Goal: Information Seeking & Learning: Find specific fact

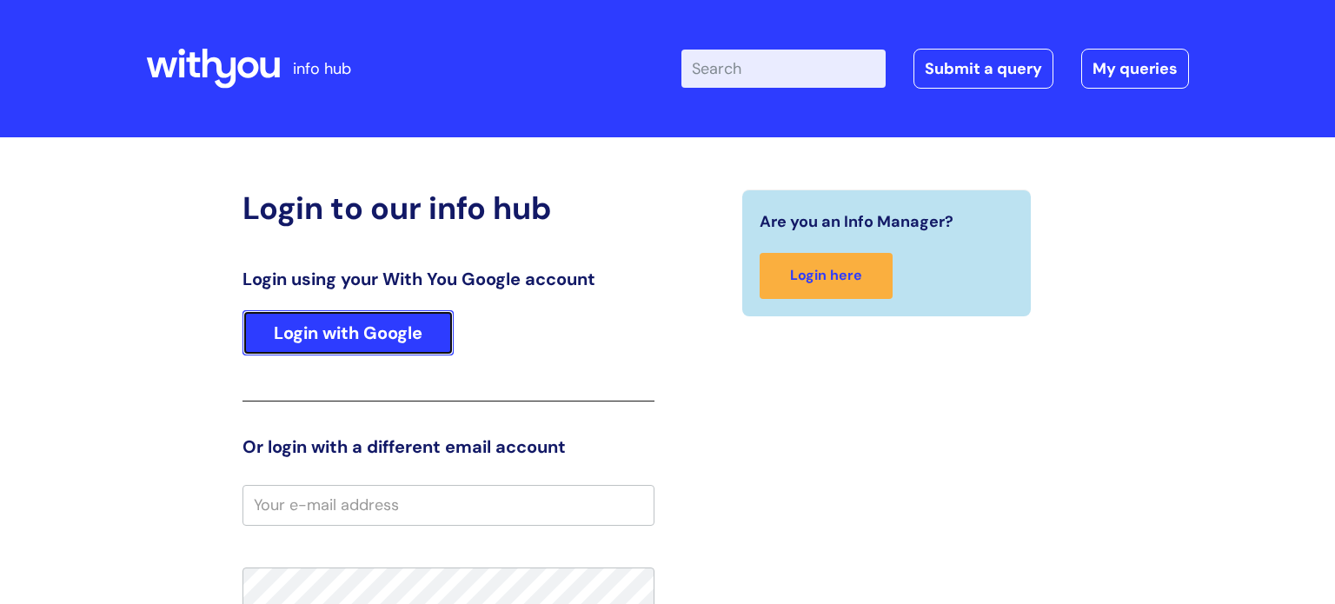
click at [350, 330] on link "Login with Google" at bounding box center [348, 332] width 211 height 45
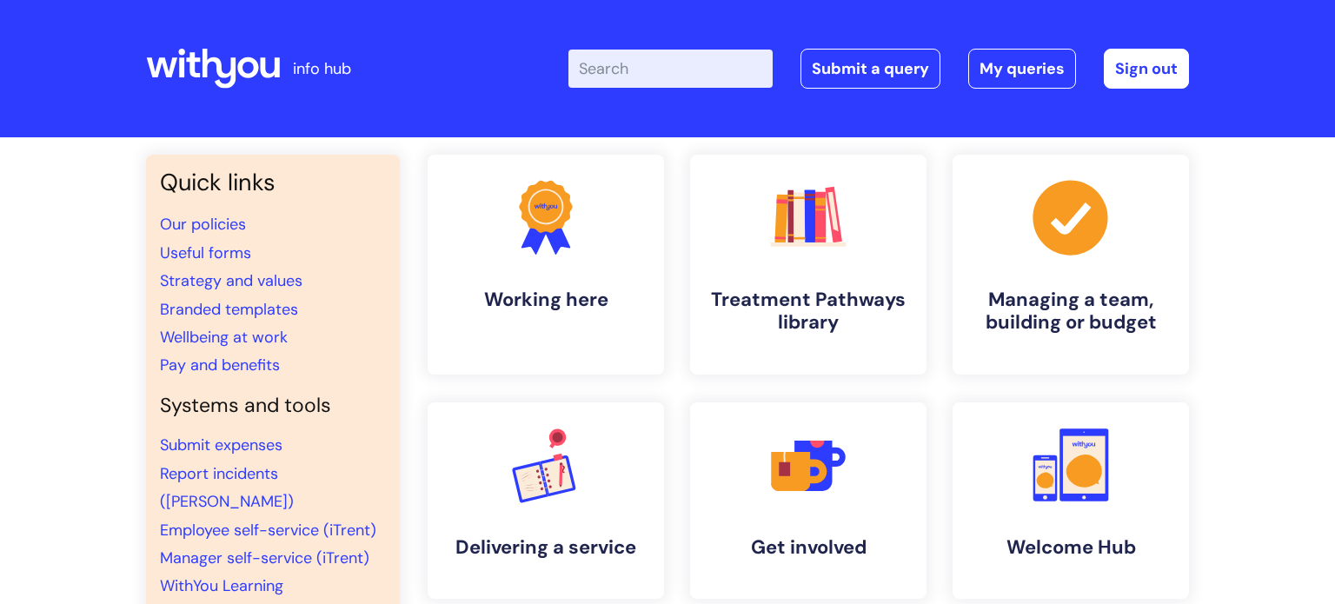
click at [702, 63] on input "Enter your search term here..." at bounding box center [671, 69] width 204 height 38
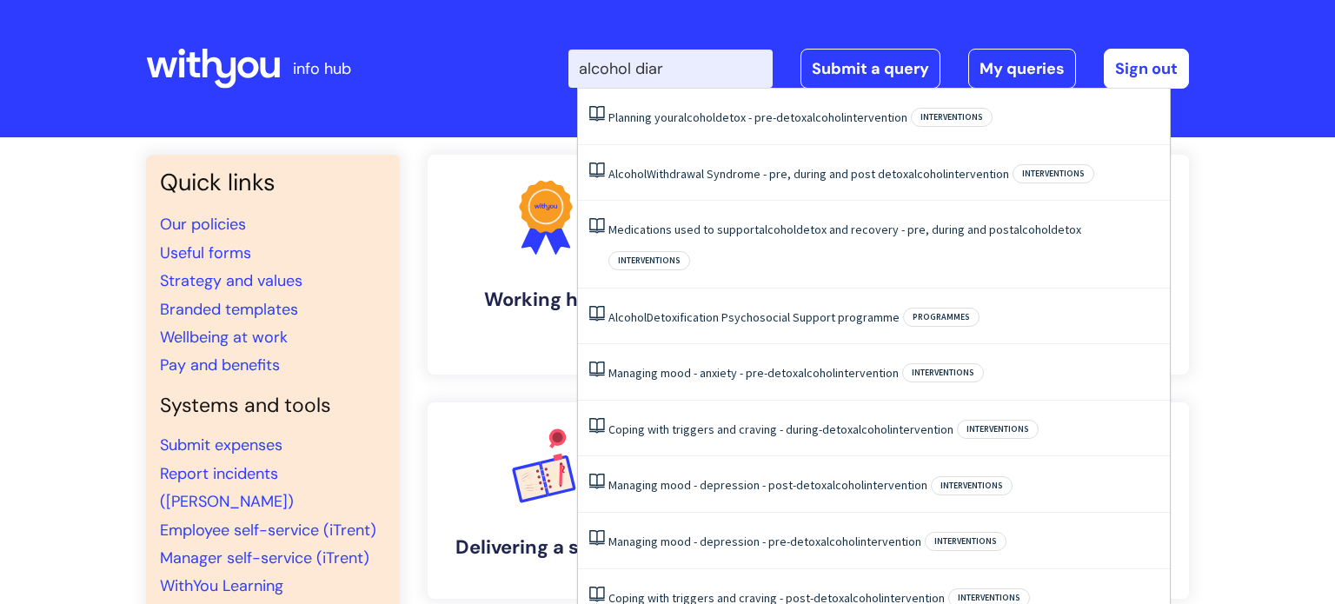
type input "alcohol diary"
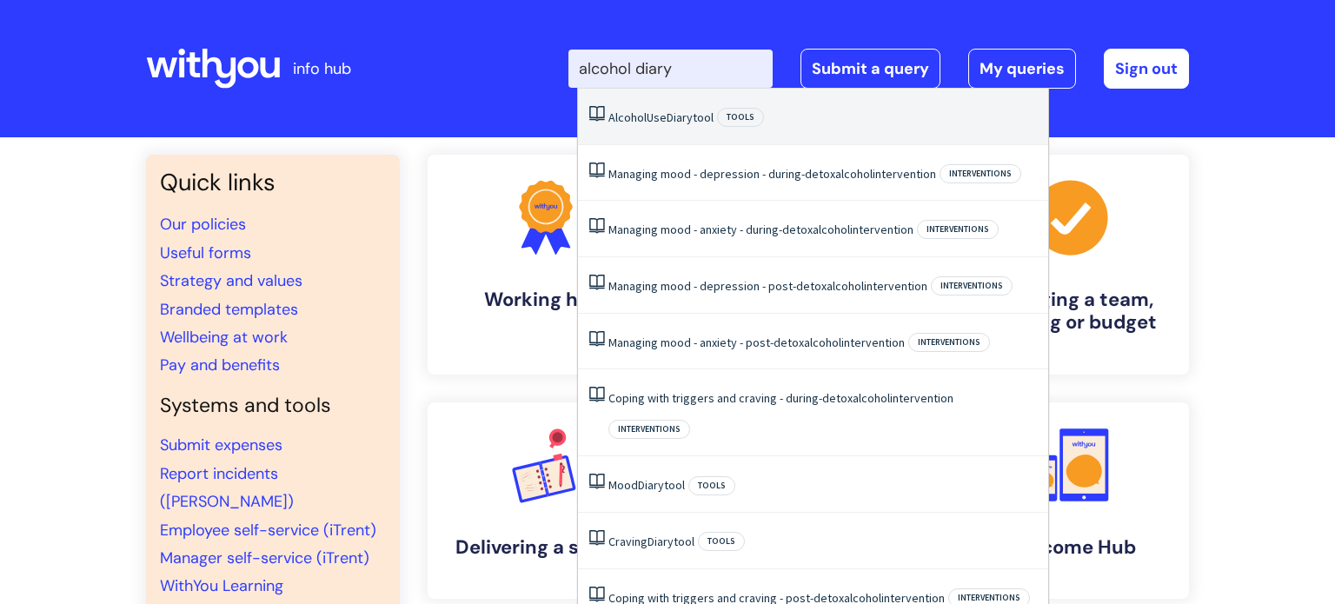
click at [679, 119] on span "Diary" at bounding box center [680, 118] width 26 height 16
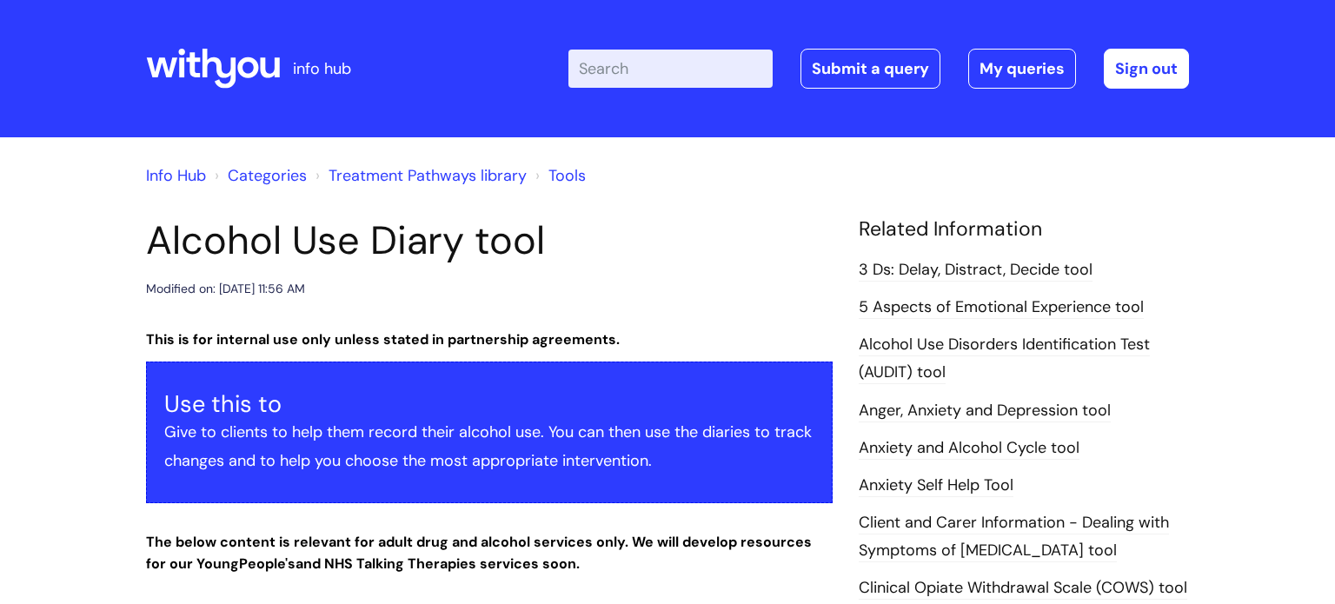
click at [659, 70] on input "Enter your search term here..." at bounding box center [671, 69] width 204 height 38
type input "Spice diary tool"
click button "Search" at bounding box center [0, 0] width 0 height 0
click at [664, 71] on input "Enter your search term here..." at bounding box center [671, 69] width 204 height 38
type input "Spice"
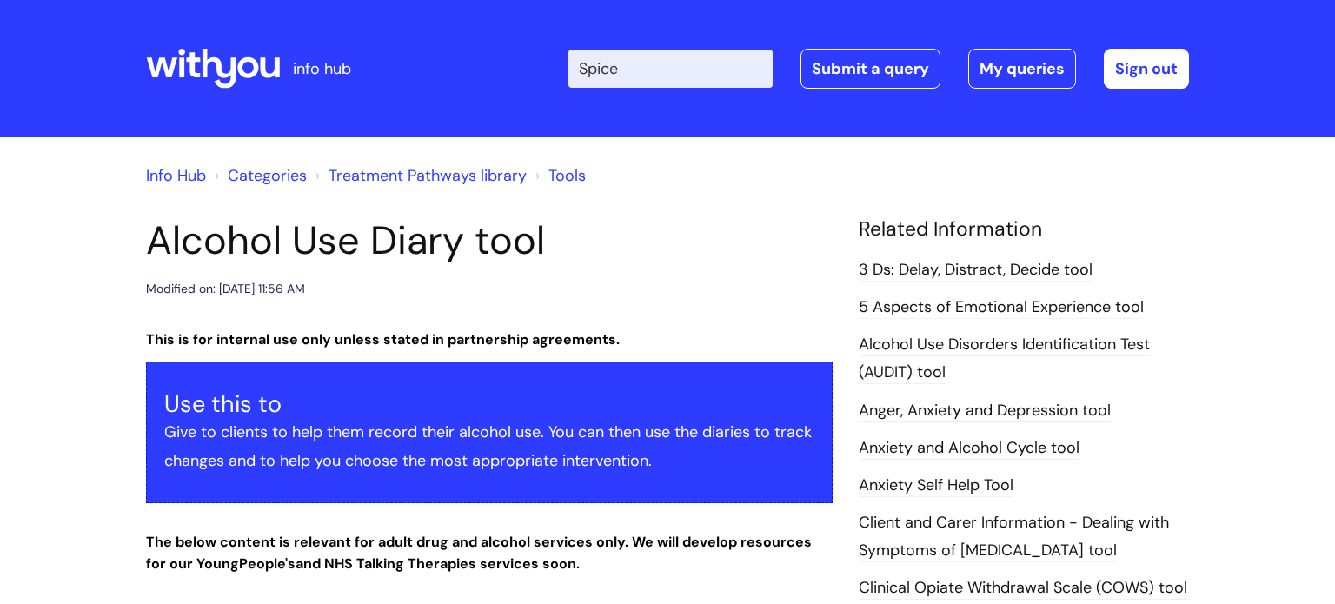
click button "Search" at bounding box center [0, 0] width 0 height 0
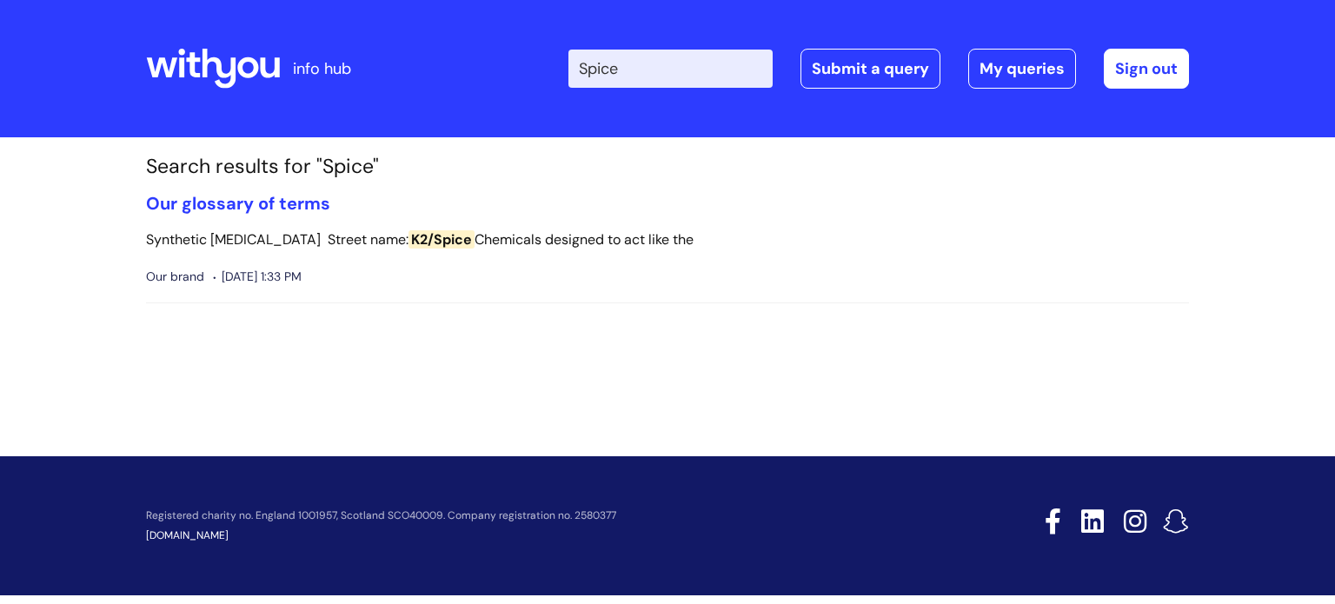
click at [593, 67] on input "Spice" at bounding box center [671, 69] width 204 height 38
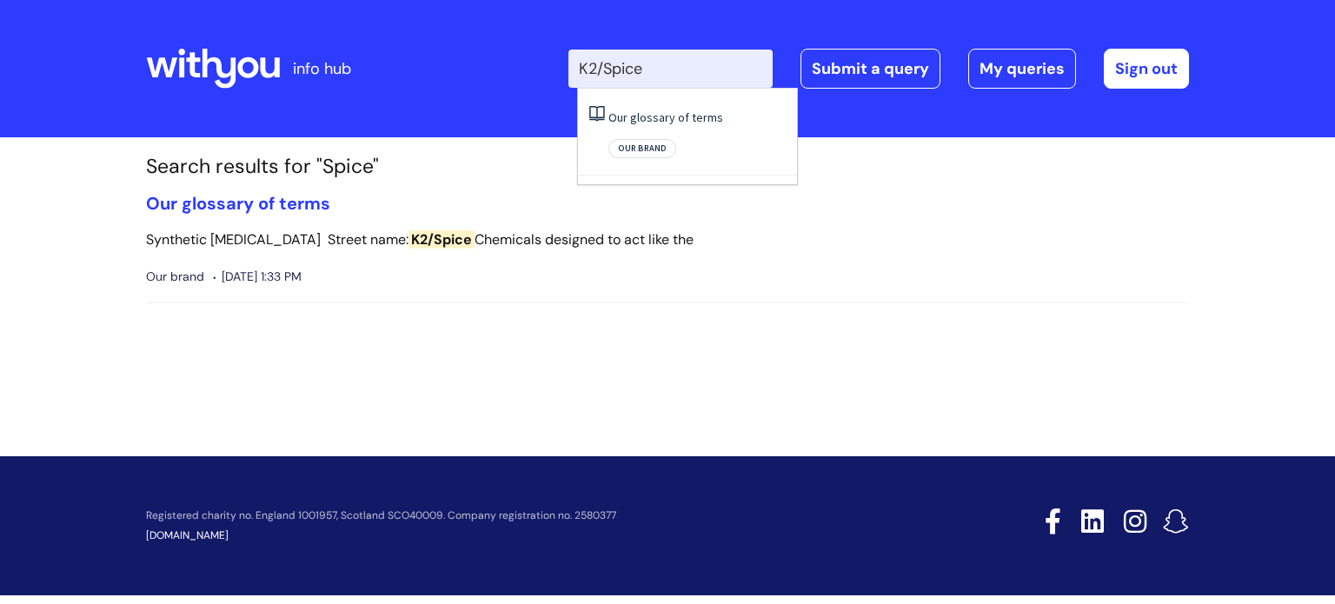
type input "K2/Spice"
click button "Search" at bounding box center [0, 0] width 0 height 0
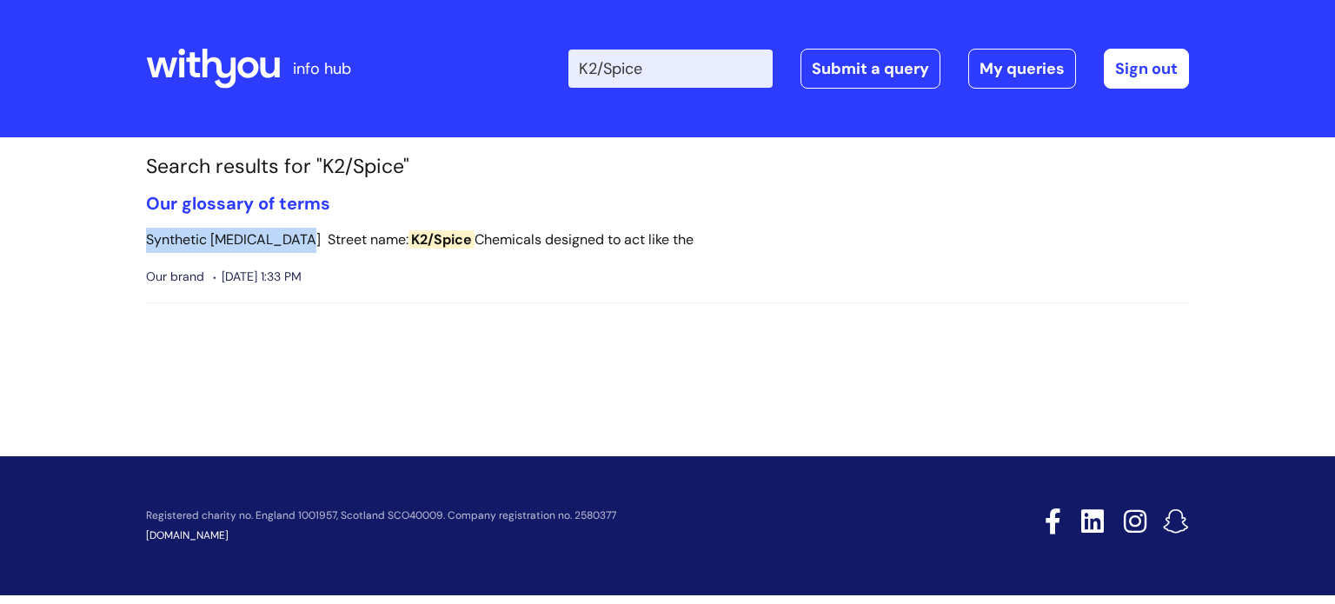
drag, startPoint x: 139, startPoint y: 240, endPoint x: 303, endPoint y: 238, distance: 163.5
click at [303, 238] on section "Search results for "K2/Spice" Our glossary of terms Synthetic Cannabinoids Stre…" at bounding box center [667, 243] width 1069 height 176
copy p "Synthetic [MEDICAL_DATA]"
click at [676, 61] on input "K2/Spice" at bounding box center [671, 69] width 204 height 38
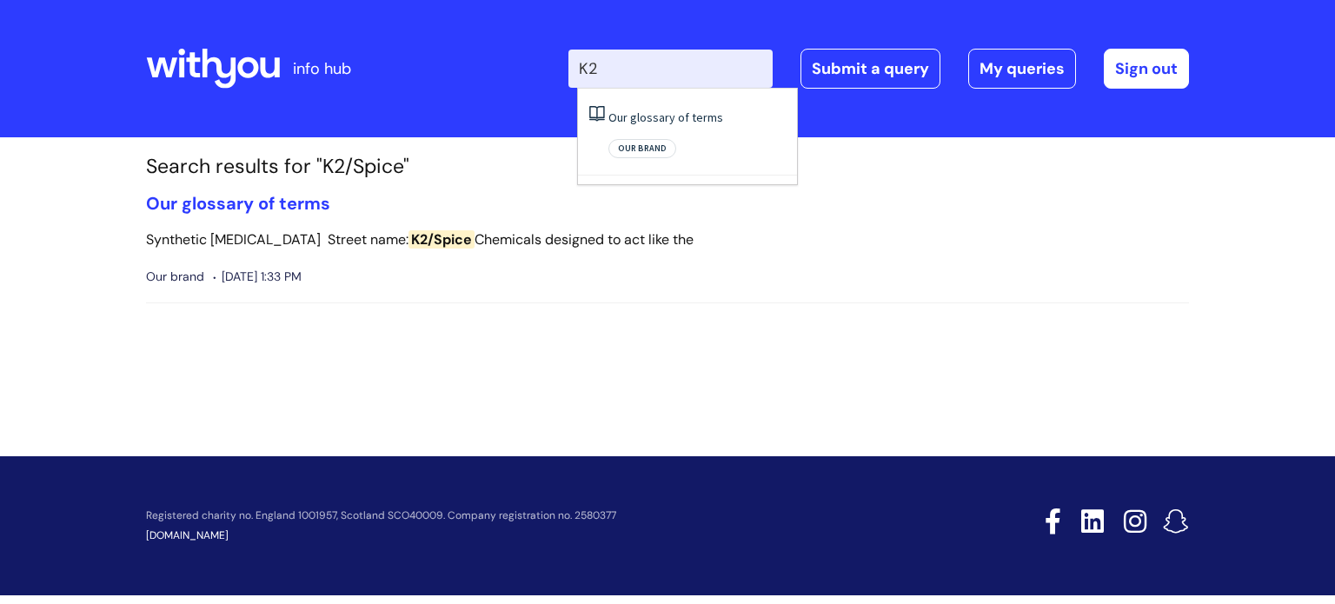
type input "K"
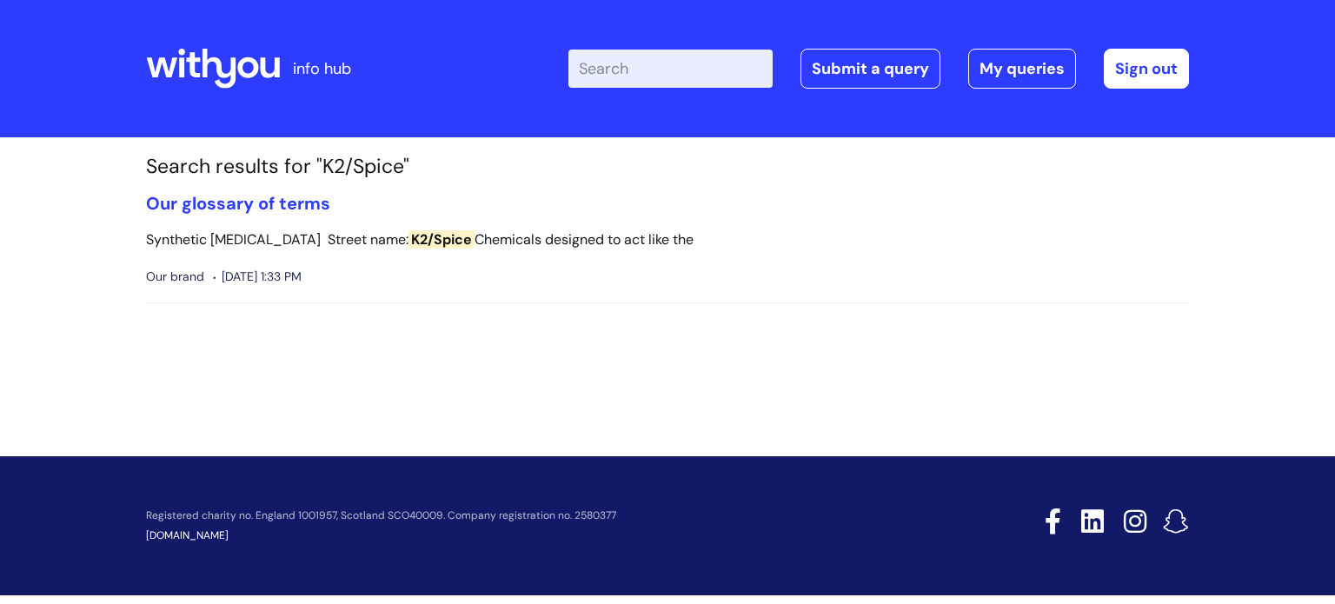
paste input "Synthetic [MEDICAL_DATA]"
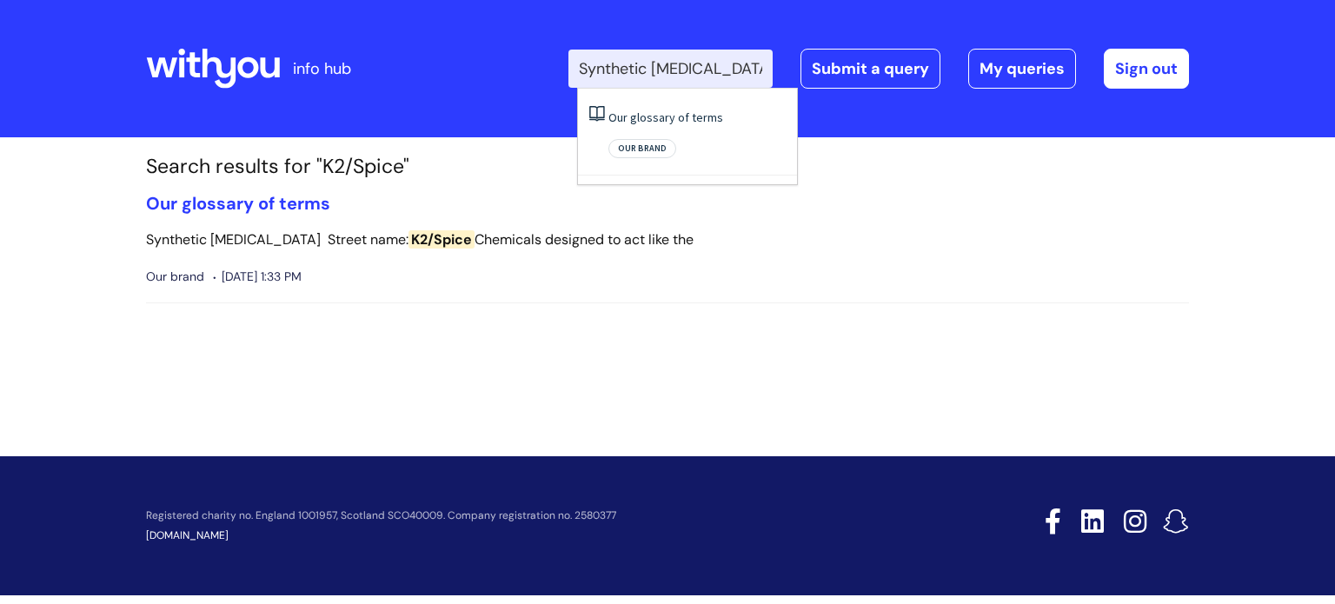
type input "Synthetic [MEDICAL_DATA]"
click button "Search" at bounding box center [0, 0] width 0 height 0
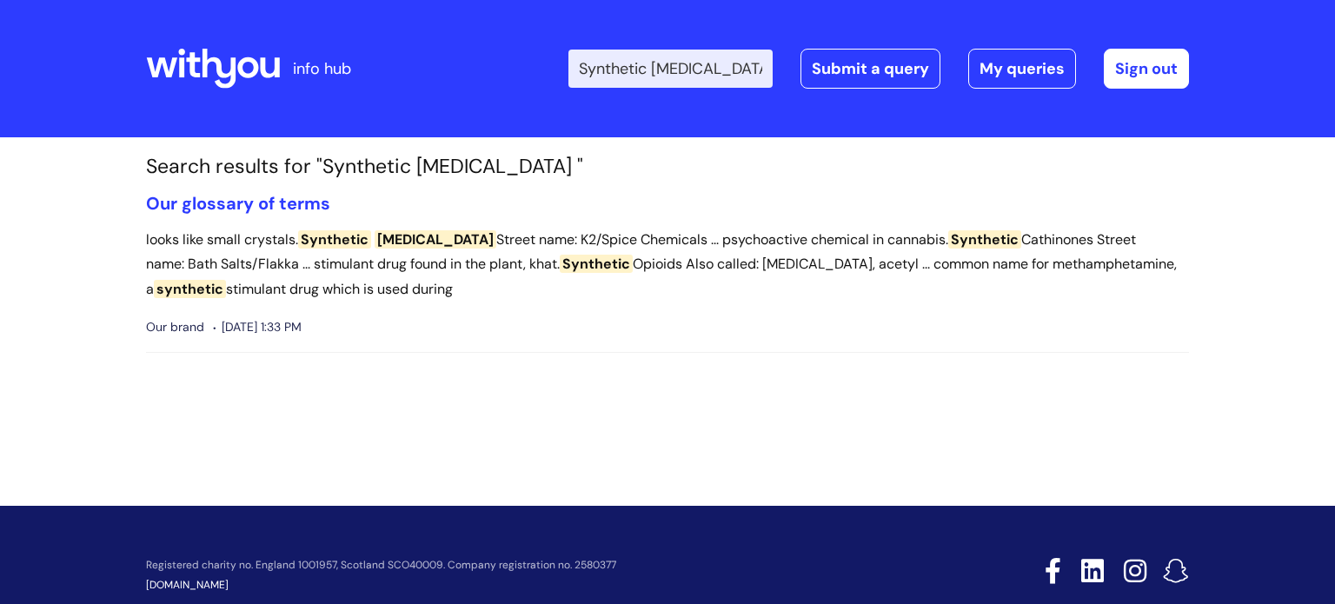
click at [761, 65] on input "Synthetic [MEDICAL_DATA]" at bounding box center [671, 69] width 204 height 38
type input "Synthetic [MEDICAL_DATA] diary tool"
click button "Search" at bounding box center [0, 0] width 0 height 0
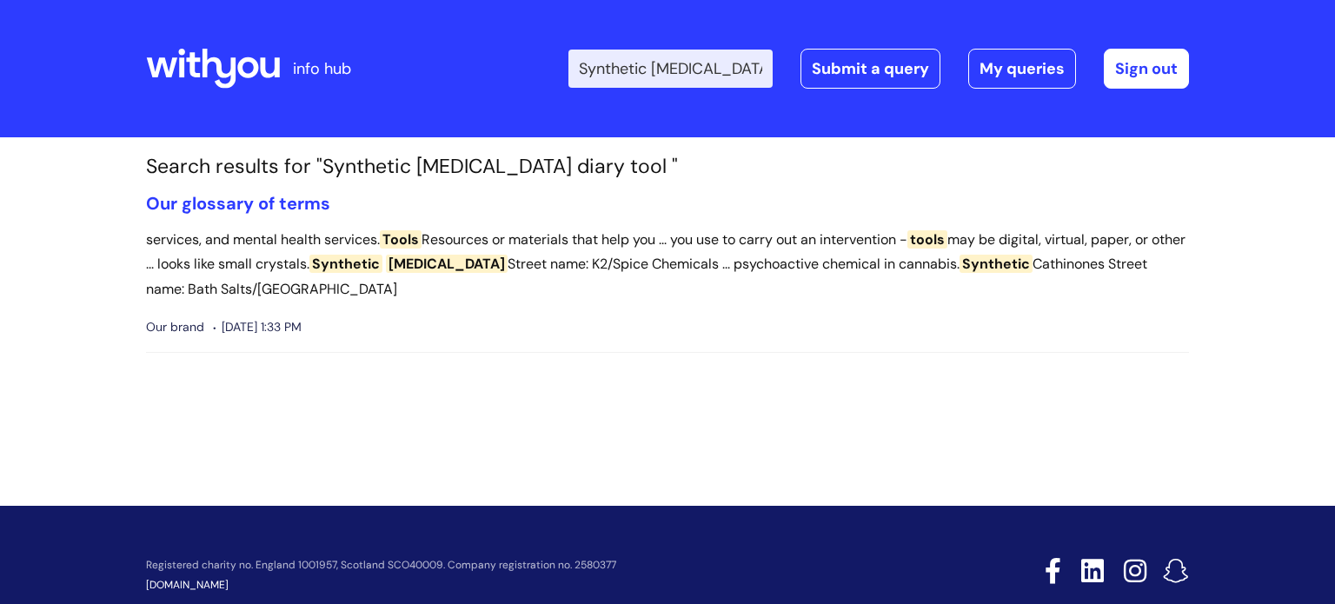
scroll to position [0, 72]
drag, startPoint x: 589, startPoint y: 70, endPoint x: 796, endPoint y: 69, distance: 206.1
click at [796, 69] on div "Enter your search term here... Synthetic [MEDICAL_DATA] diary tool Search Submi…" at bounding box center [879, 69] width 621 height 40
